Goal: Information Seeking & Learning: Check status

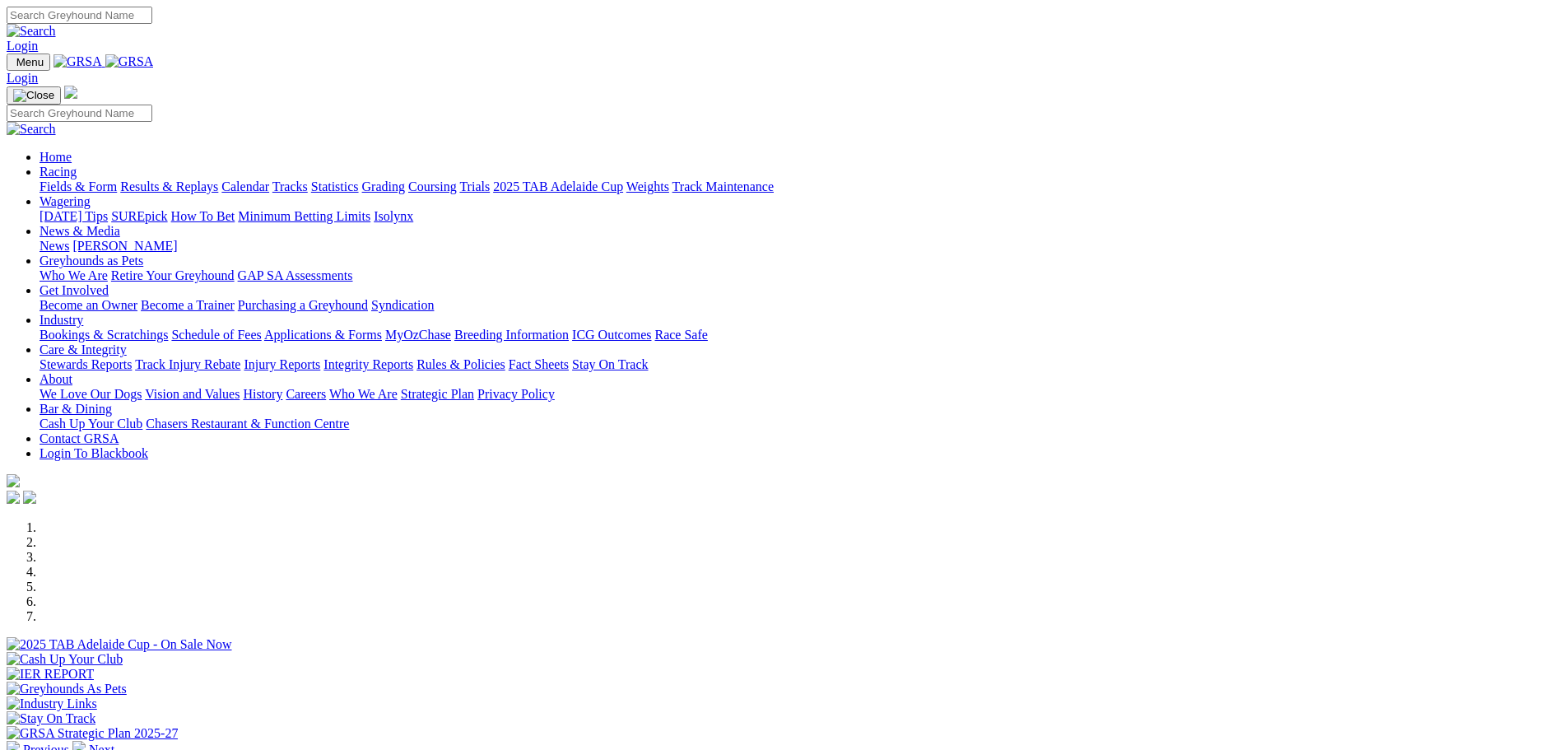
click at [77, 165] on link "Racing" at bounding box center [58, 172] width 37 height 14
click at [218, 179] on link "Results & Replays" at bounding box center [169, 186] width 98 height 14
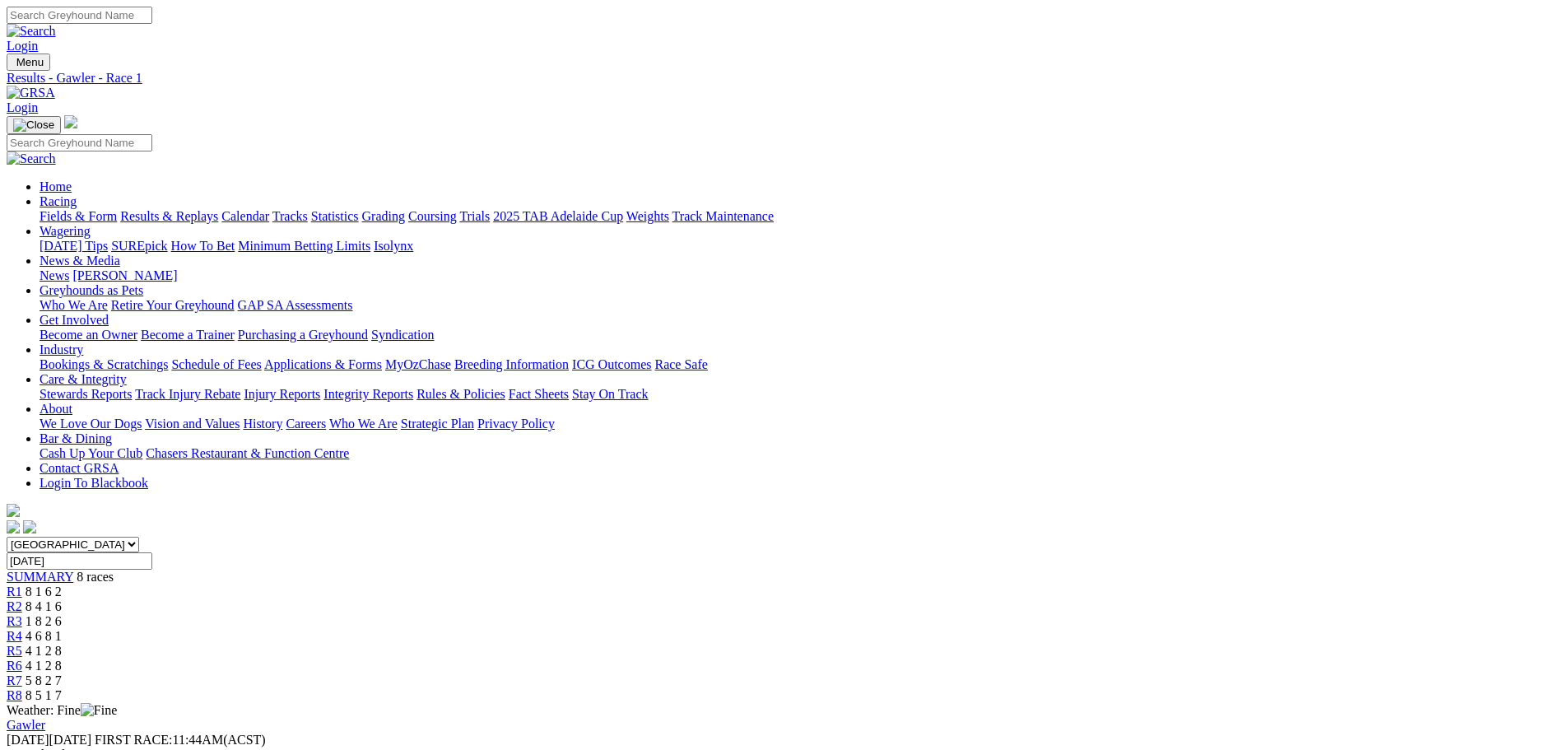
click at [578, 599] on div "R2 8 4 1 6" at bounding box center [784, 606] width 1556 height 15
click at [690, 614] on div "R3 1 8 2 6" at bounding box center [784, 622] width 1556 height 15
click at [22, 630] on span "R4" at bounding box center [14, 637] width 16 height 14
click at [22, 644] on span "R5" at bounding box center [14, 651] width 16 height 14
click at [22, 659] on span "R6" at bounding box center [14, 666] width 16 height 14
